Goal: Information Seeking & Learning: Learn about a topic

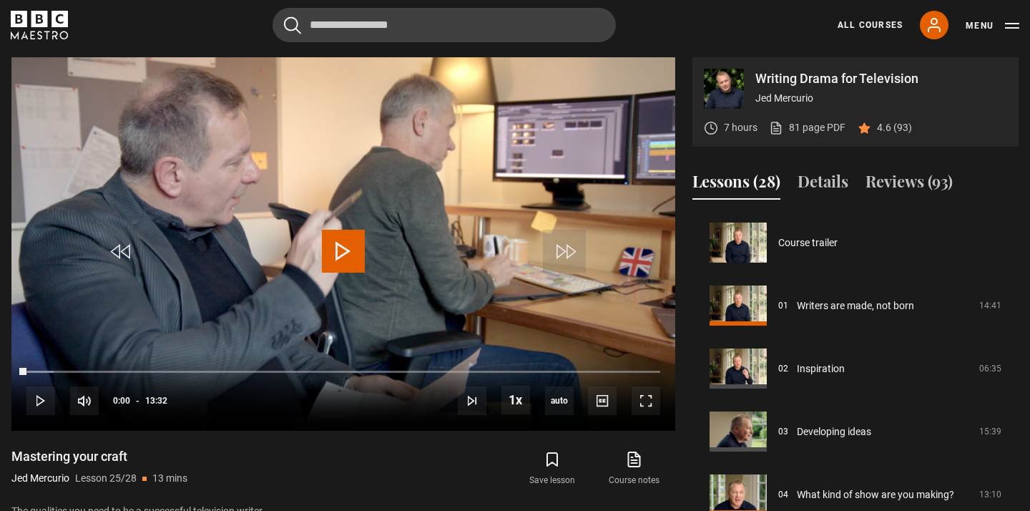
scroll to position [1511, 0]
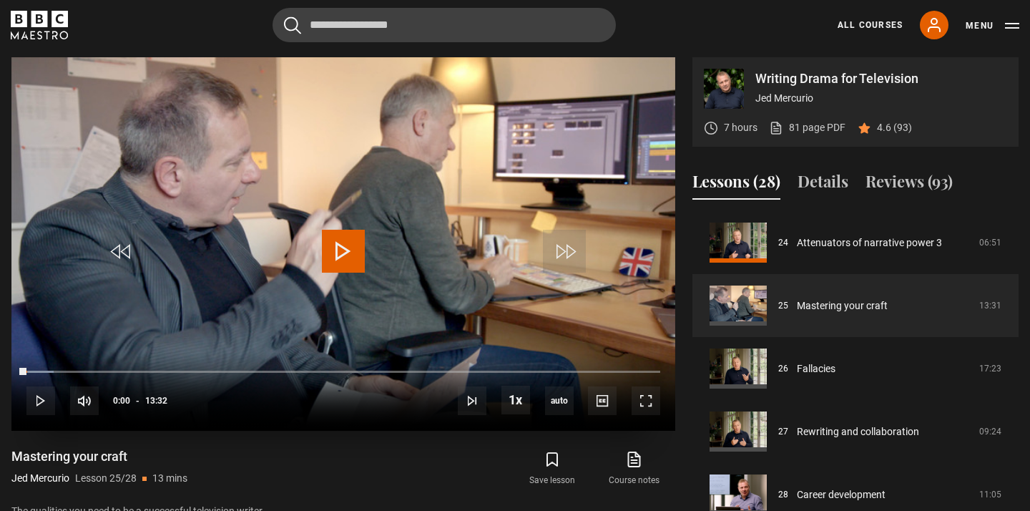
click at [338, 265] on span "Video Player" at bounding box center [343, 251] width 43 height 43
click at [648, 407] on span "Video Player" at bounding box center [646, 400] width 29 height 29
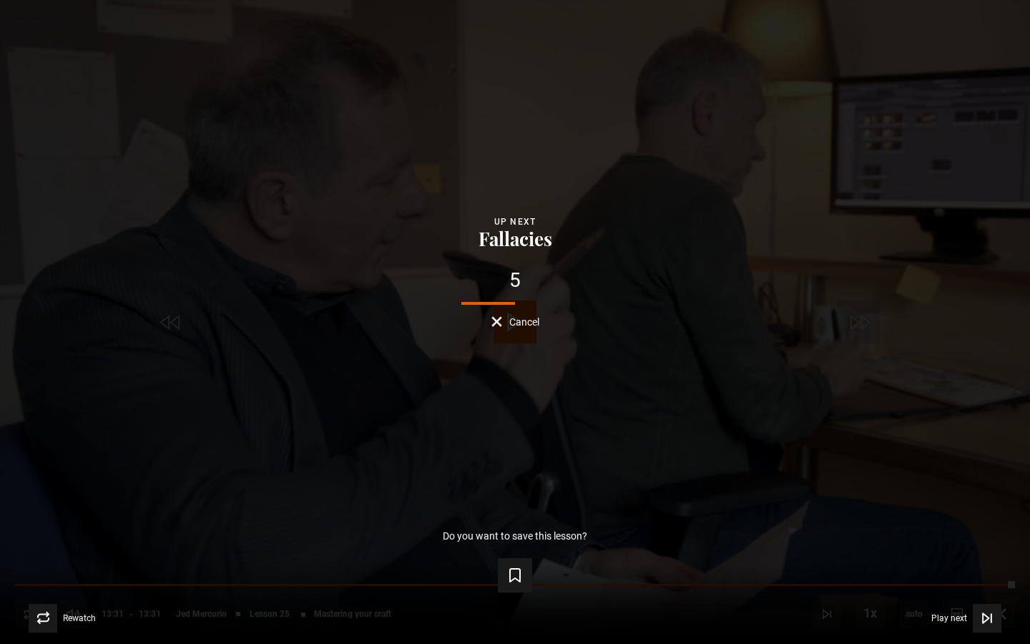
click at [489, 336] on div "Lesson Completed Up next Fallacies 5 Cancel Do you want to save this lesson? Sa…" at bounding box center [515, 322] width 1030 height 644
click at [501, 314] on div "4 Cancel" at bounding box center [515, 298] width 984 height 57
click at [496, 320] on button "Cancel" at bounding box center [515, 321] width 48 height 11
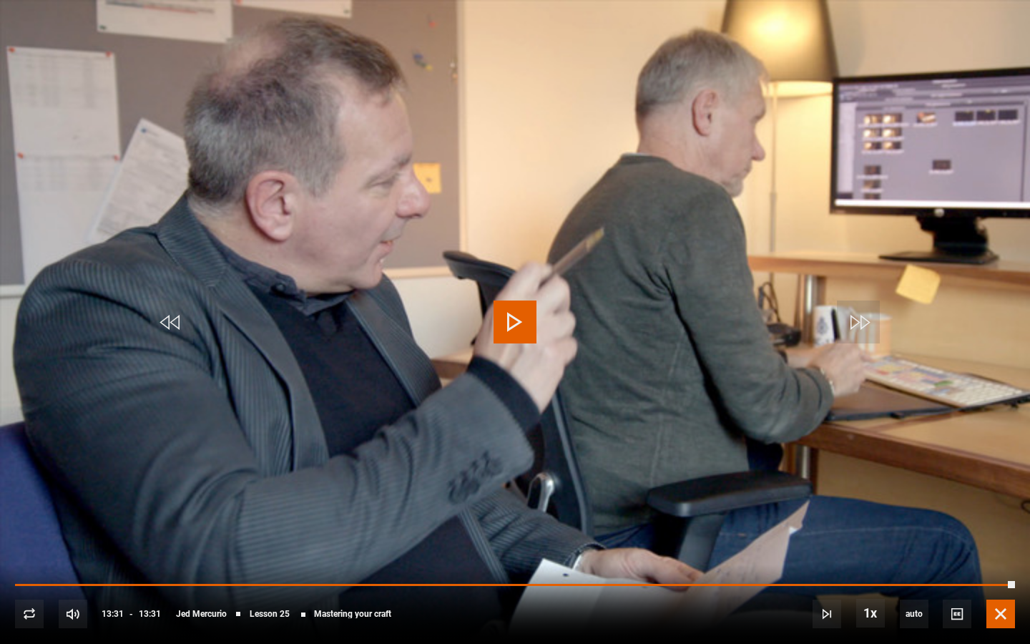
click at [1004, 510] on span "Video Player" at bounding box center [1000, 613] width 29 height 29
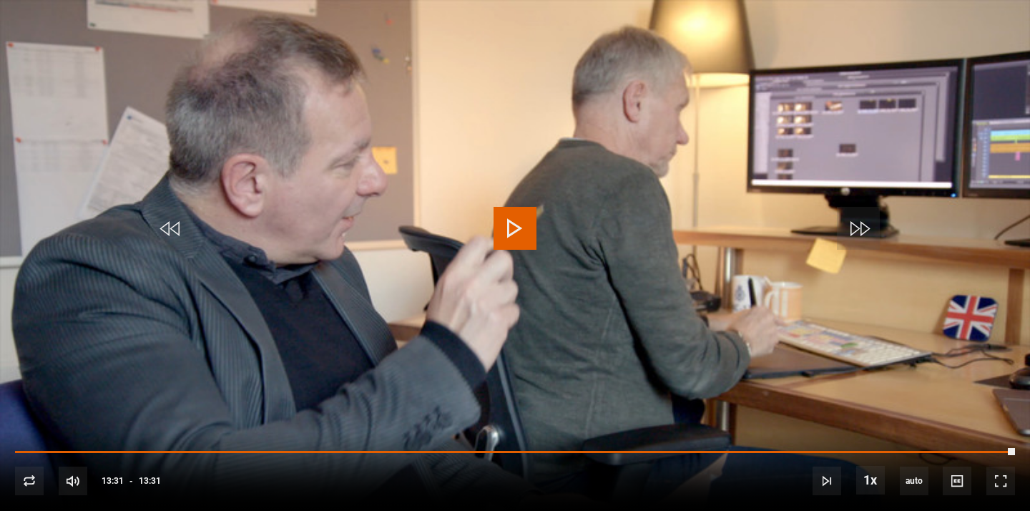
scroll to position [1516, 0]
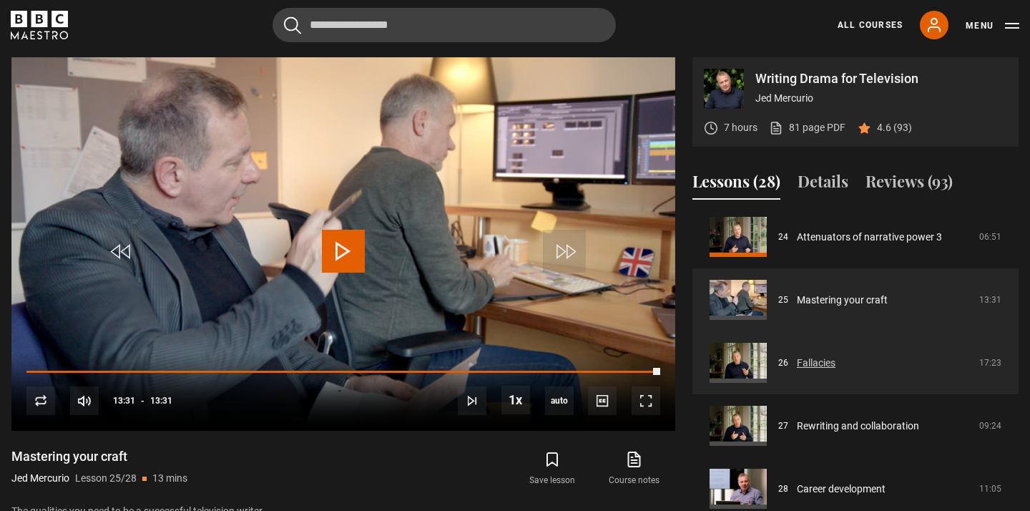
click at [815, 363] on link "Fallacies" at bounding box center [816, 362] width 39 height 15
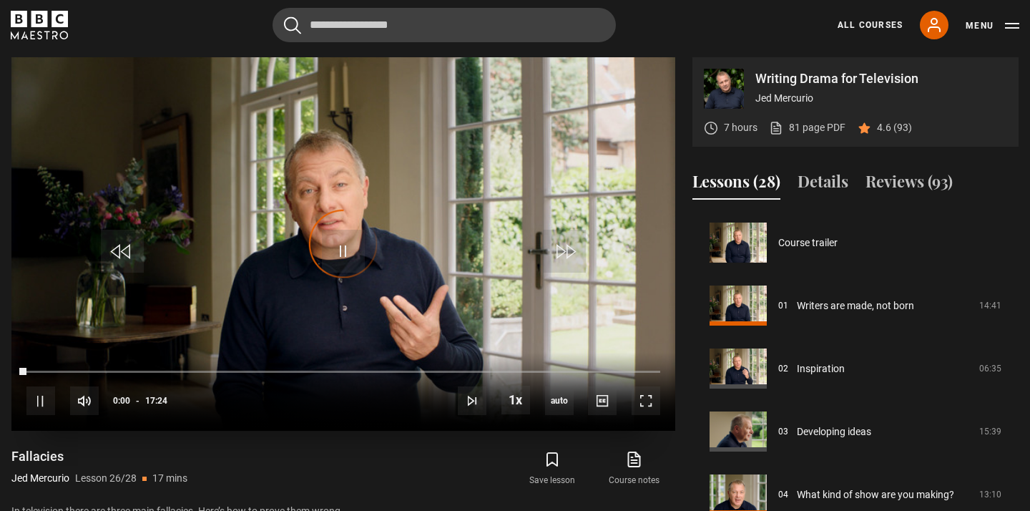
scroll to position [1516, 0]
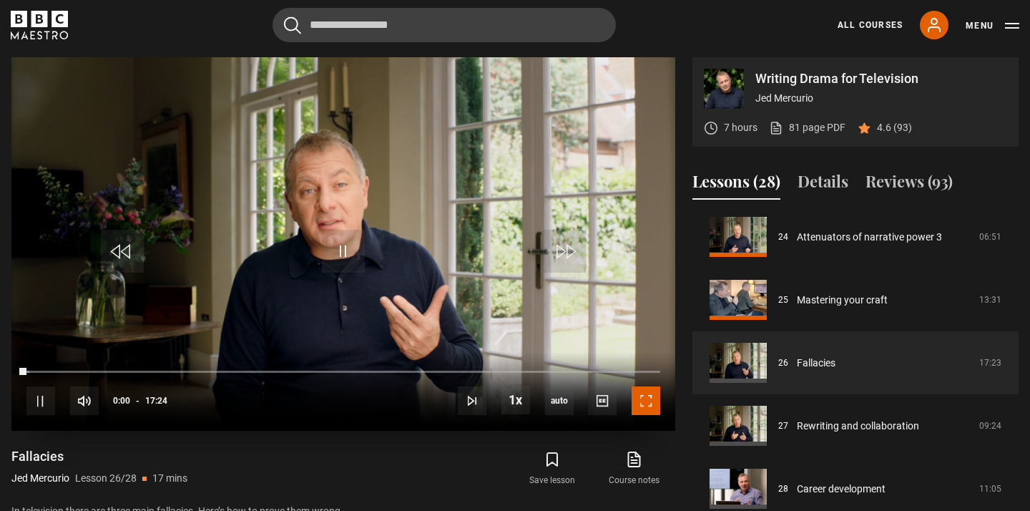
click at [652, 408] on span "Video Player" at bounding box center [646, 400] width 29 height 29
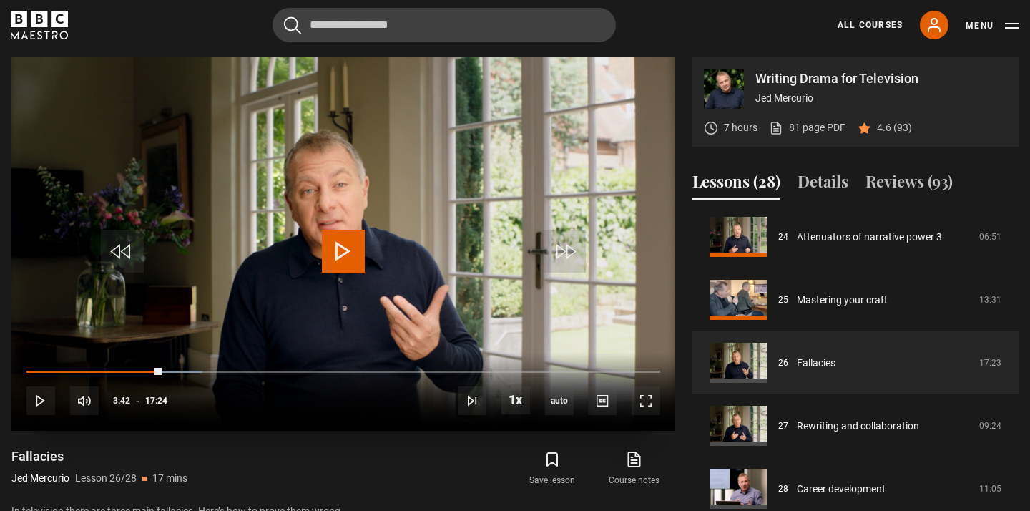
click at [338, 233] on span "Video Player" at bounding box center [343, 251] width 43 height 43
click at [647, 413] on span "Video Player" at bounding box center [646, 400] width 29 height 29
click at [348, 254] on span "Video Player" at bounding box center [343, 251] width 43 height 43
click at [653, 406] on span "Video Player" at bounding box center [646, 400] width 29 height 29
click at [647, 406] on span "Video Player" at bounding box center [646, 400] width 29 height 29
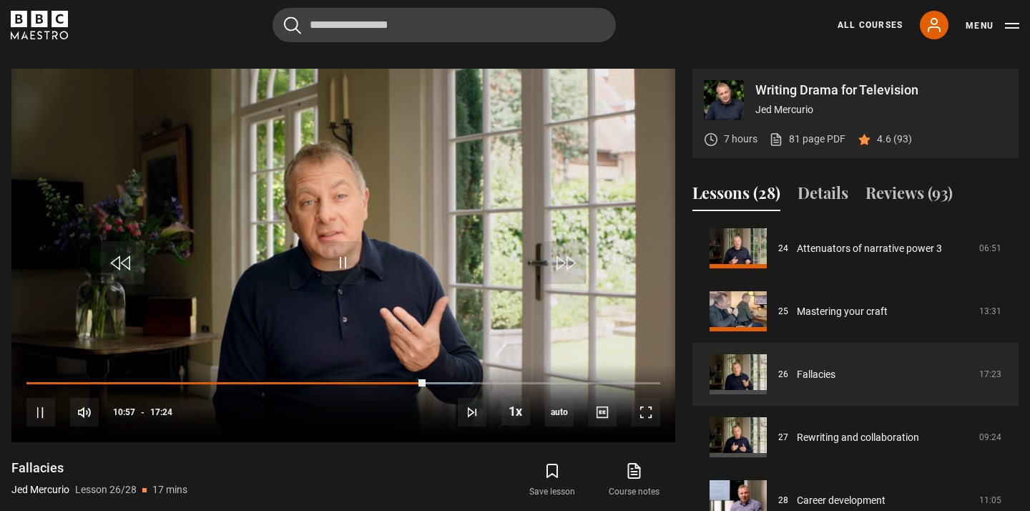
scroll to position [622, 0]
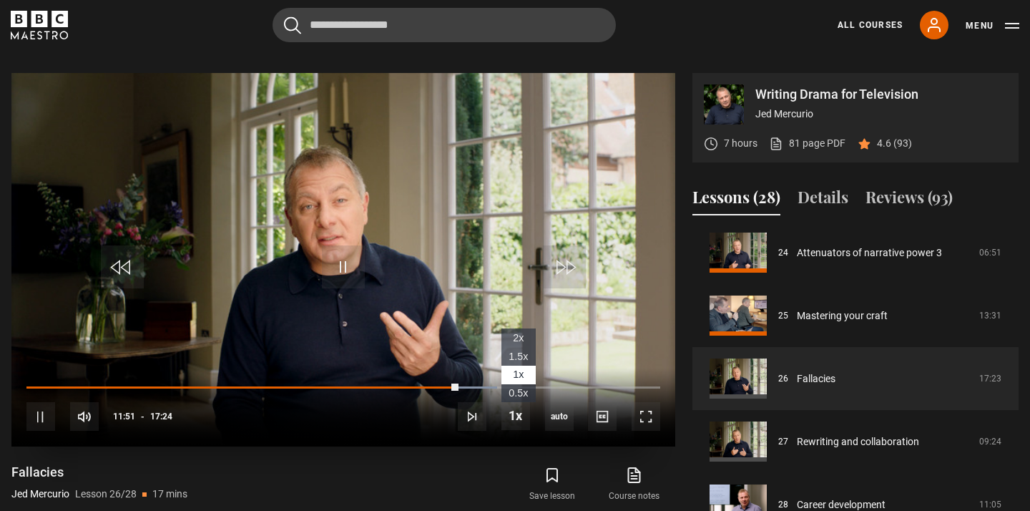
click at [515, 358] on span "1.5x" at bounding box center [518, 355] width 19 height 11
click at [526, 376] on li "1x" at bounding box center [518, 375] width 34 height 19
click at [423, 327] on video "Video Player" at bounding box center [343, 259] width 664 height 373
click at [333, 238] on video "Video Player" at bounding box center [343, 259] width 664 height 373
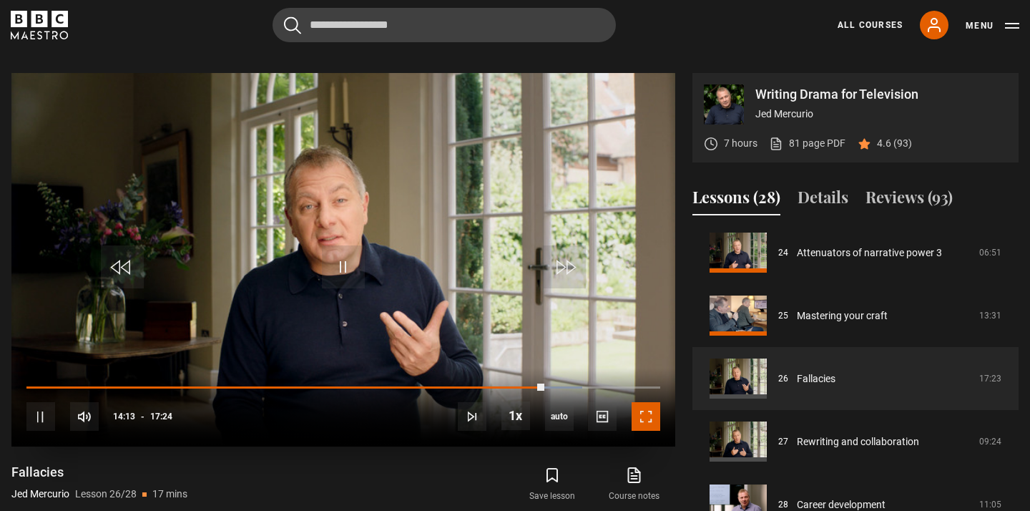
click at [647, 422] on span "Video Player" at bounding box center [646, 416] width 29 height 29
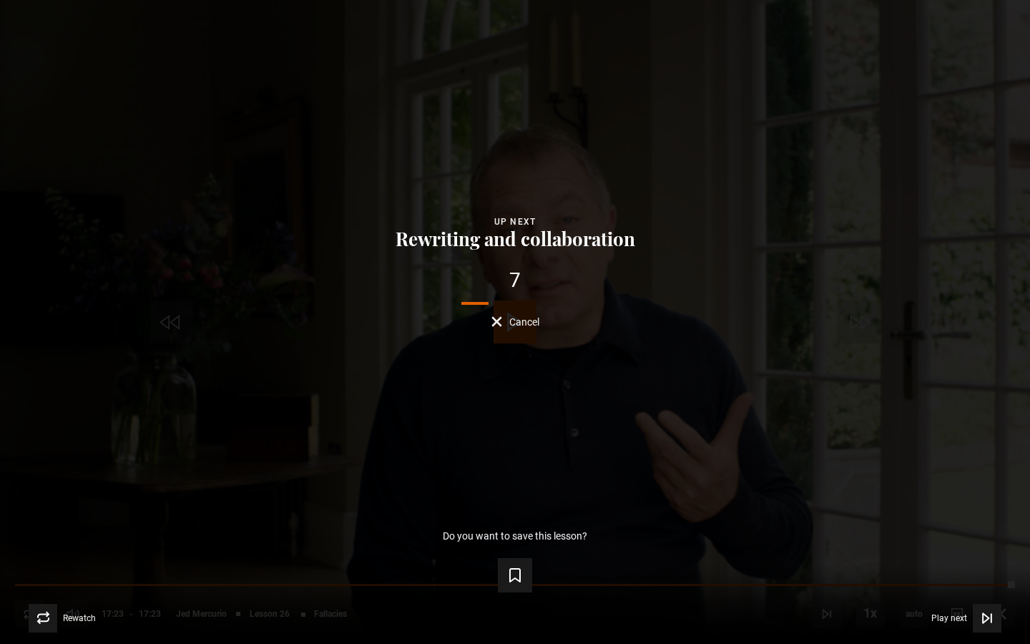
click at [516, 319] on span "Cancel" at bounding box center [524, 322] width 30 height 10
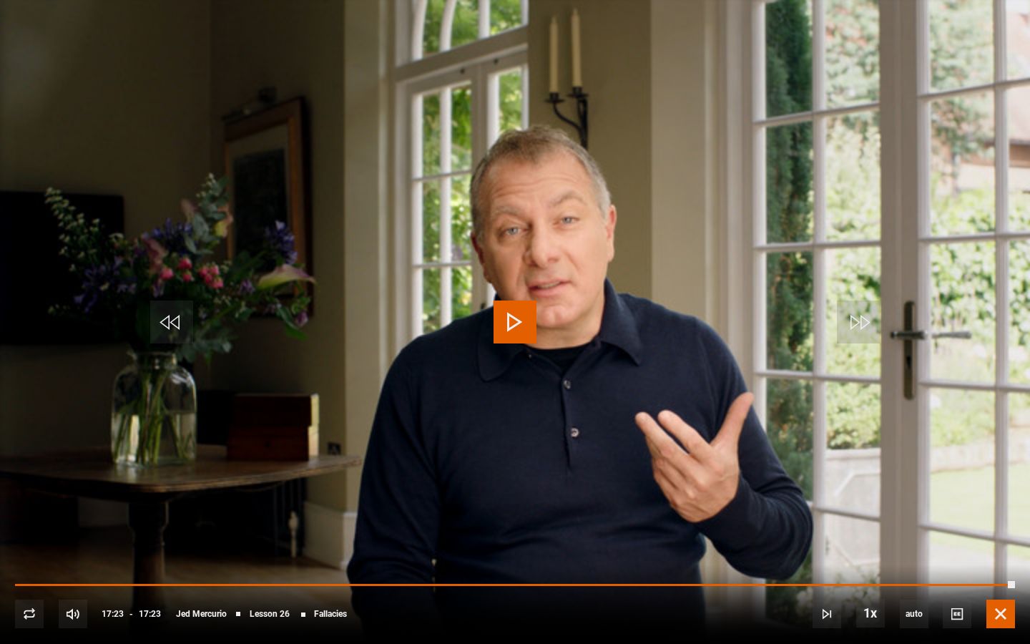
click at [1000, 510] on span "Video Player" at bounding box center [1000, 613] width 29 height 29
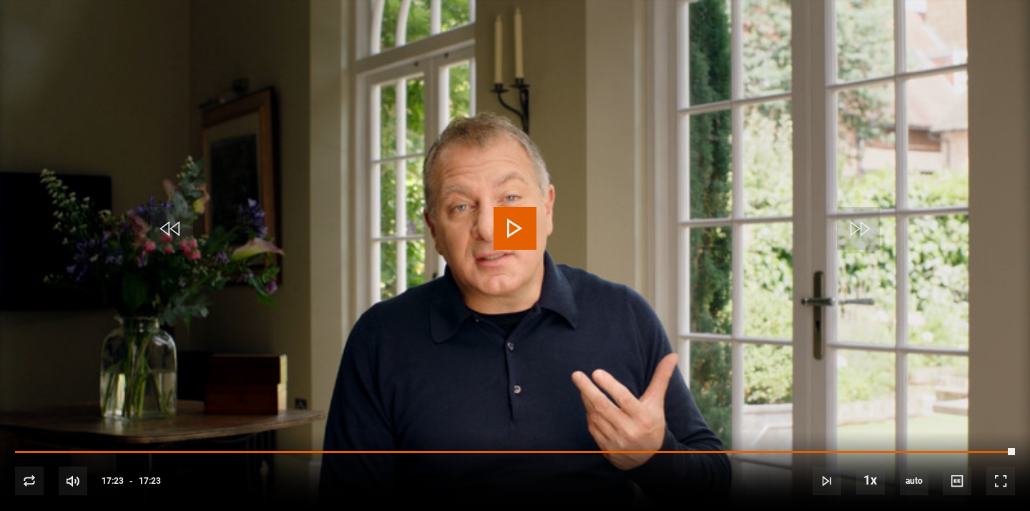
scroll to position [734, 0]
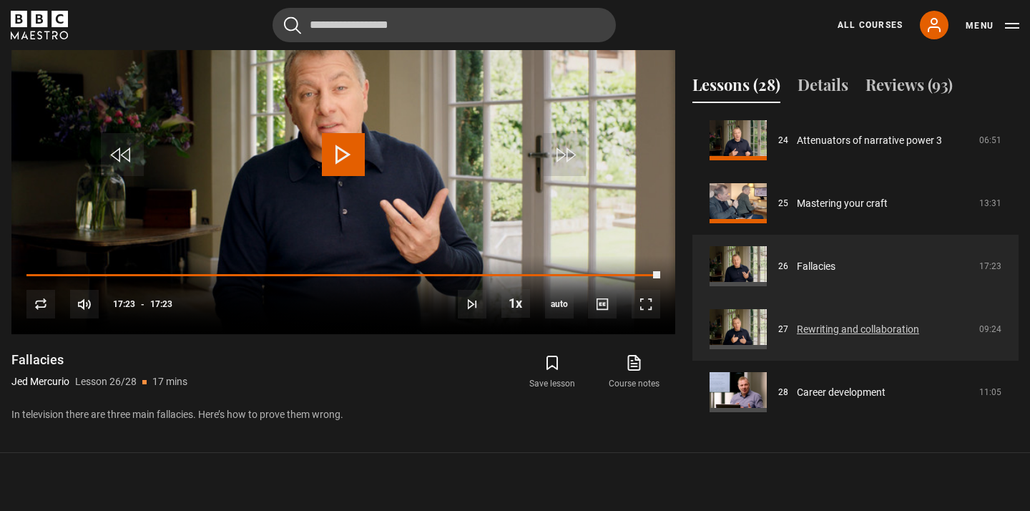
click at [880, 330] on link "Rewriting and collaboration" at bounding box center [858, 329] width 122 height 15
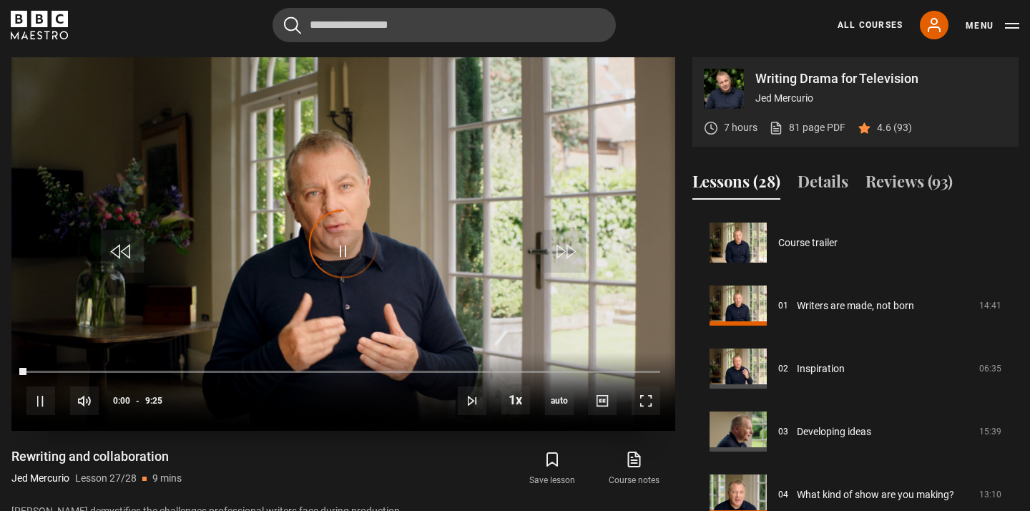
scroll to position [1516, 0]
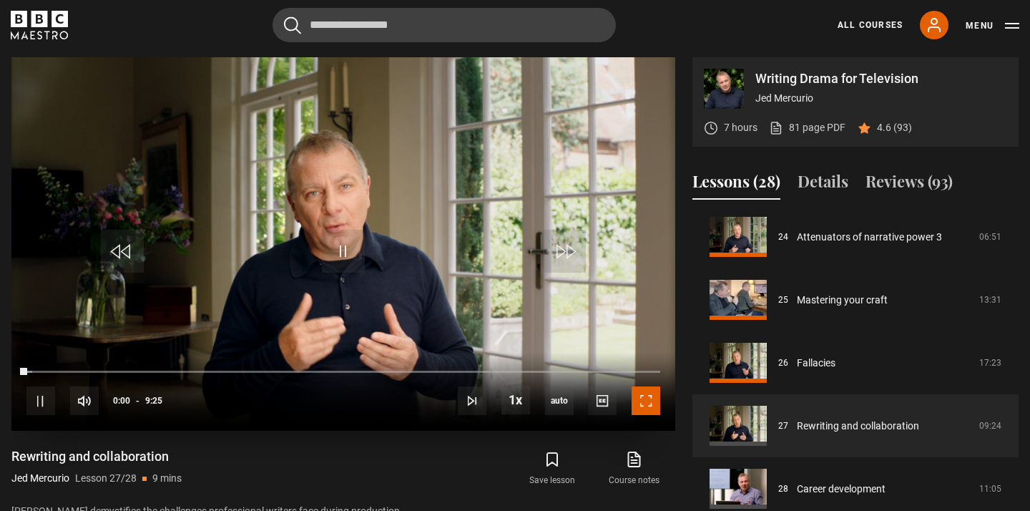
click at [647, 403] on span "Video Player" at bounding box center [646, 400] width 29 height 29
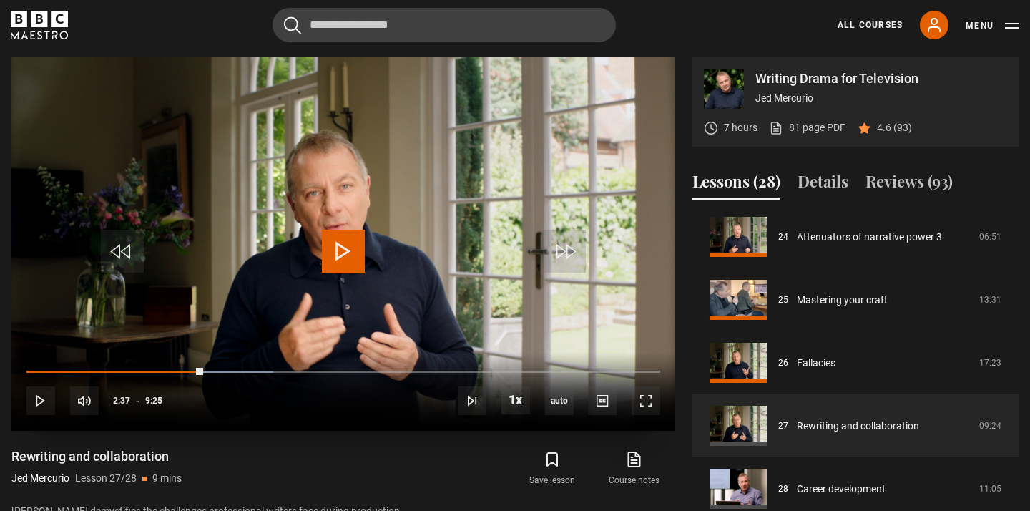
click at [361, 245] on span "Video Player" at bounding box center [343, 251] width 43 height 43
click at [646, 408] on span "Video Player" at bounding box center [646, 400] width 29 height 29
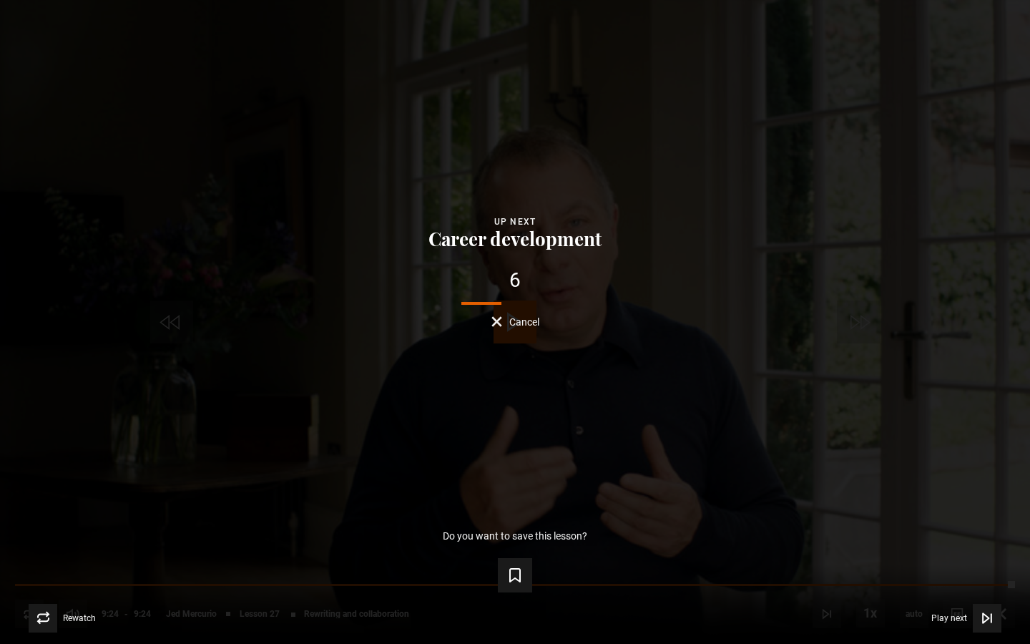
click at [495, 321] on button "Cancel" at bounding box center [515, 321] width 48 height 11
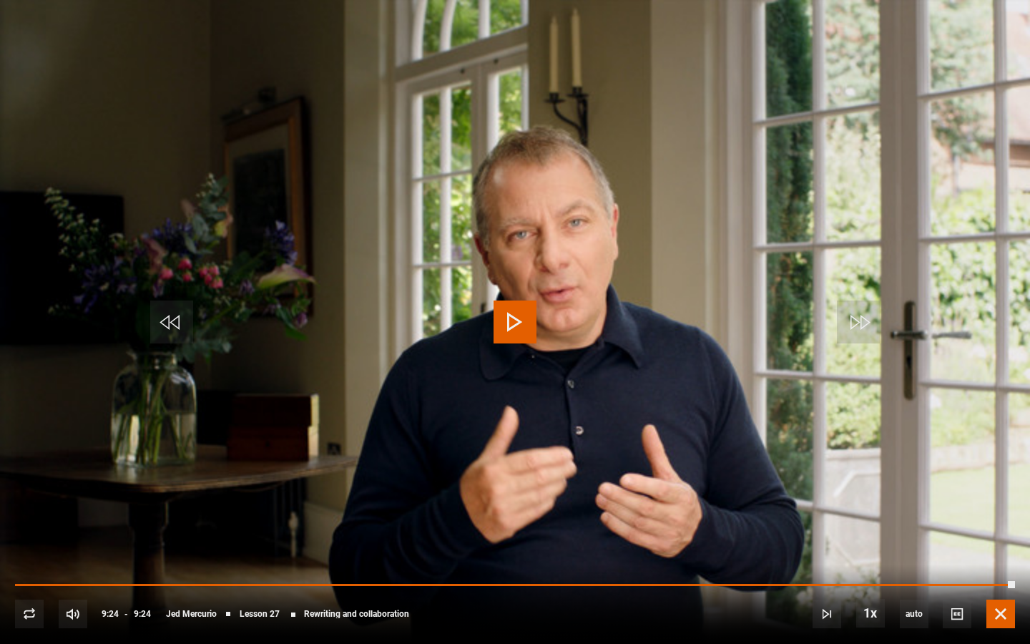
click at [1010, 510] on span "Video Player" at bounding box center [1000, 613] width 29 height 29
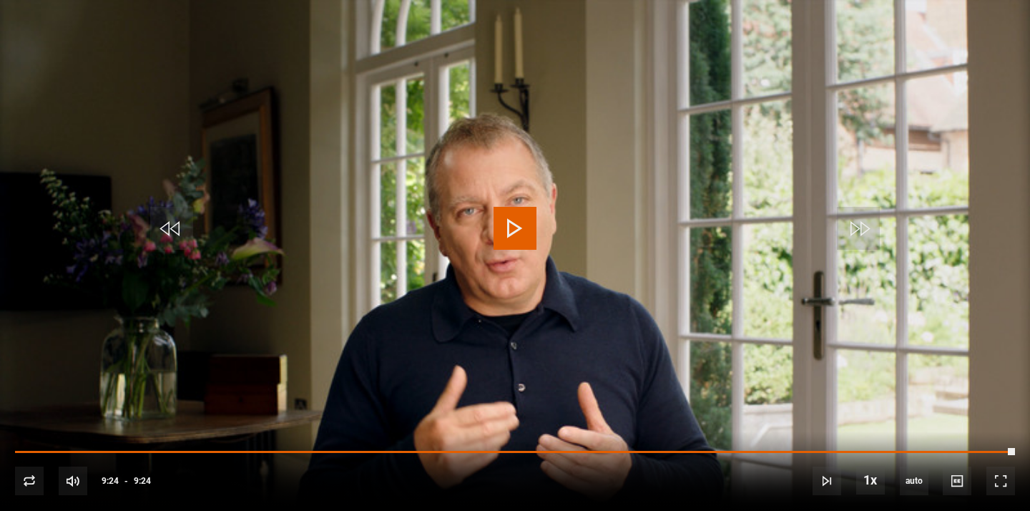
scroll to position [707, 0]
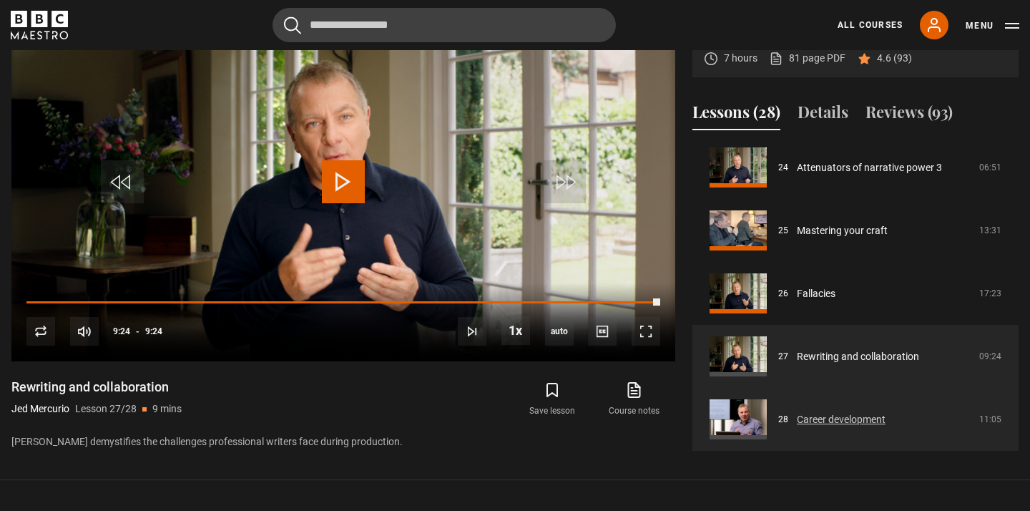
click at [813, 422] on link "Career development" at bounding box center [841, 419] width 89 height 15
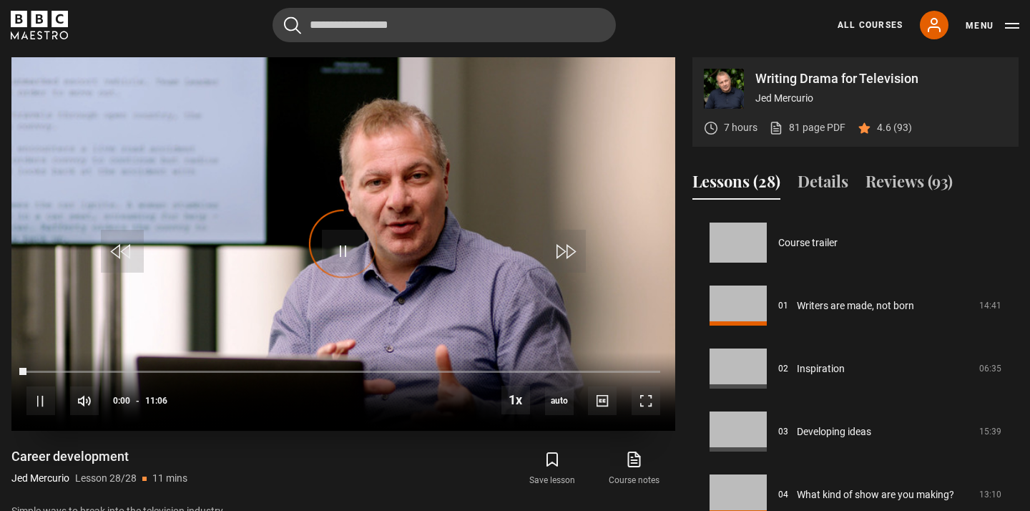
scroll to position [1516, 0]
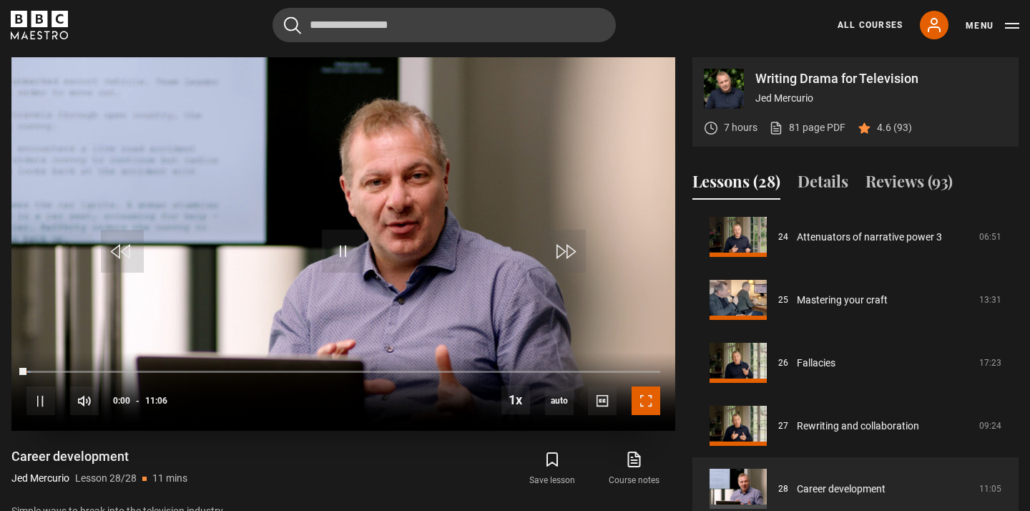
click at [649, 403] on span "Video Player" at bounding box center [646, 400] width 29 height 29
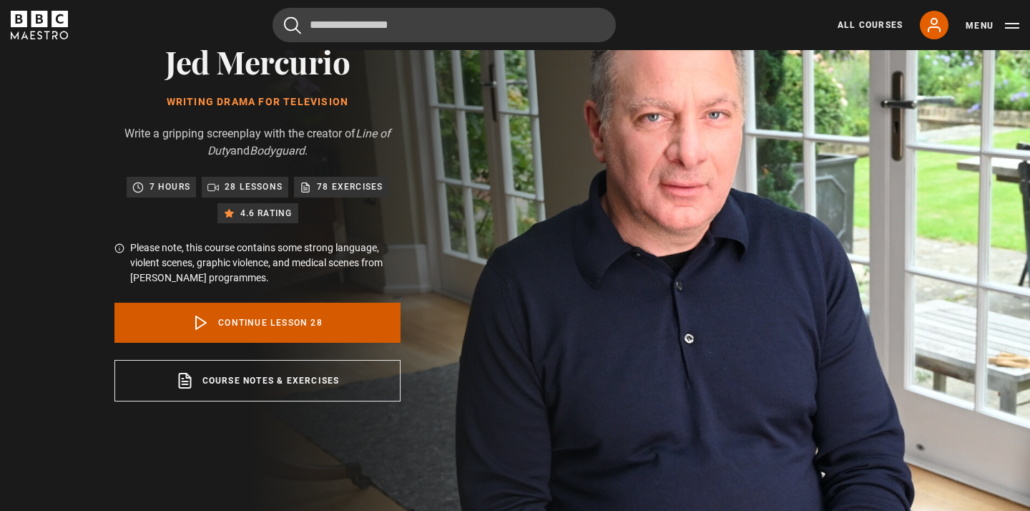
scroll to position [123, 0]
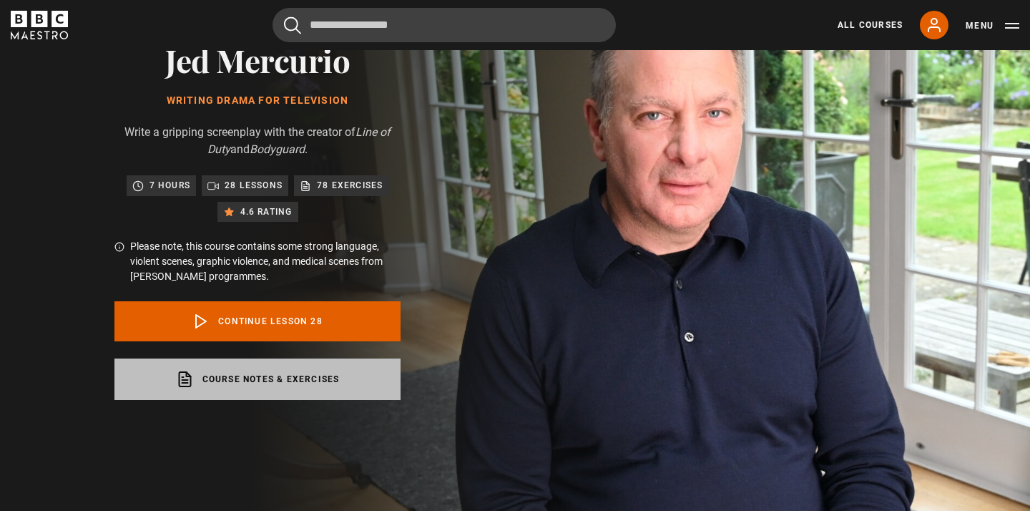
click at [328, 381] on link "Course notes & exercises opens in a new tab" at bounding box center [257, 378] width 286 height 41
